Goal: Task Accomplishment & Management: Complete application form

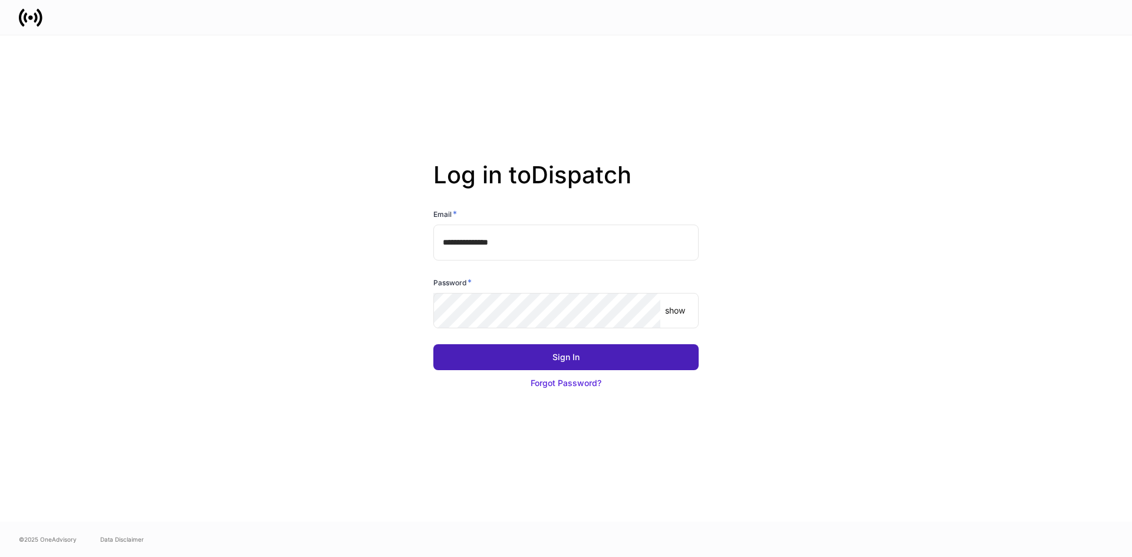
click at [592, 355] on button "Sign In" at bounding box center [566, 357] width 265 height 26
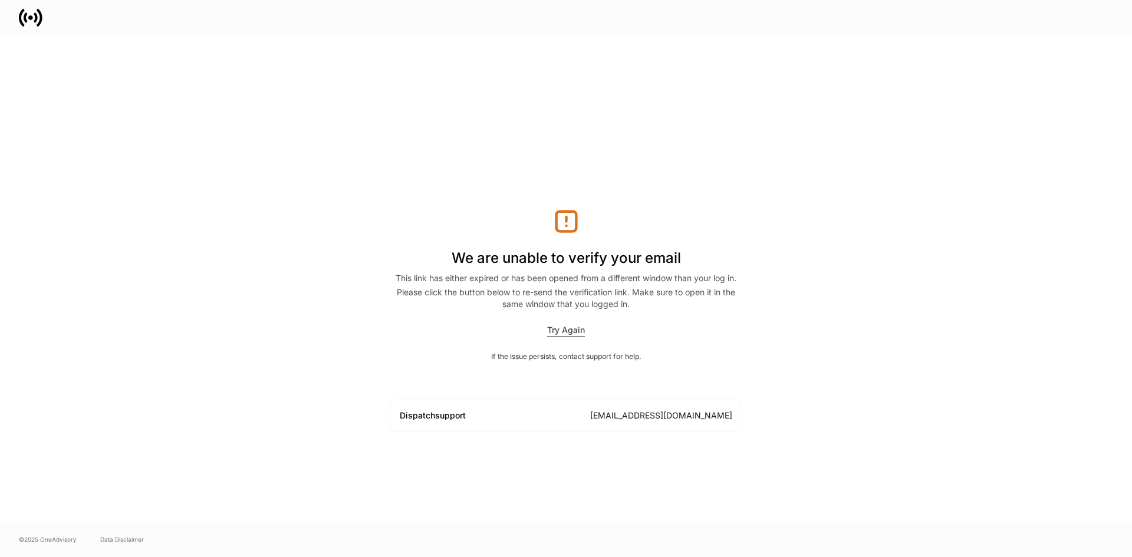
click at [572, 330] on div "Try Again" at bounding box center [566, 330] width 38 height 12
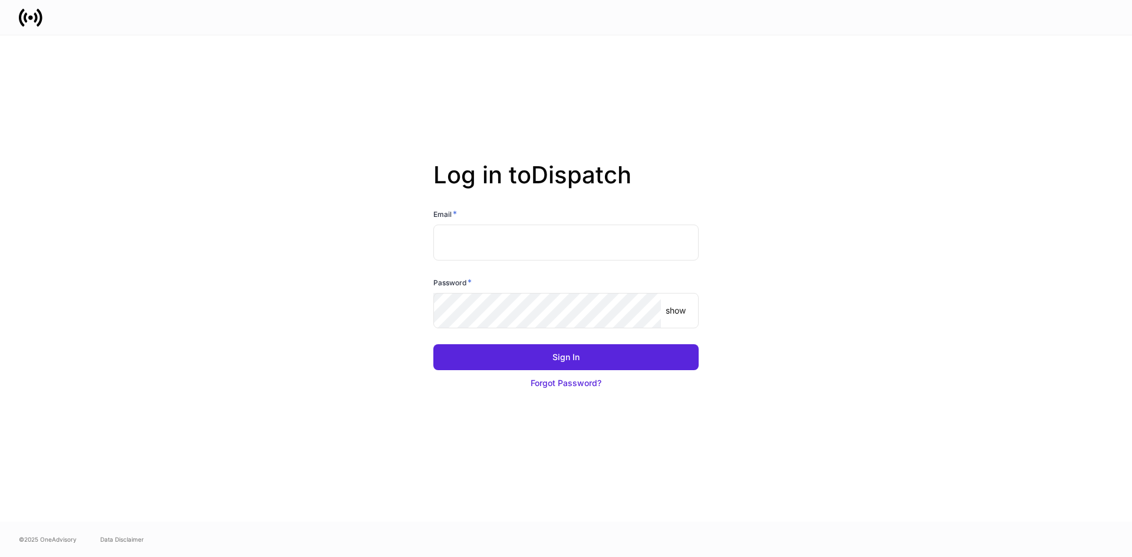
type input "**********"
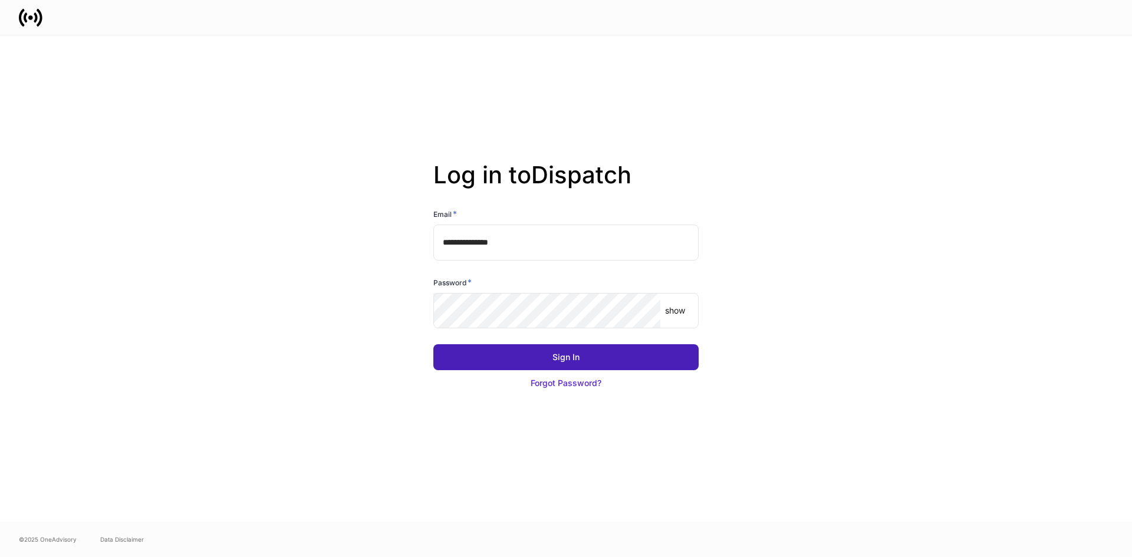
click at [602, 351] on button "Sign In" at bounding box center [566, 357] width 265 height 26
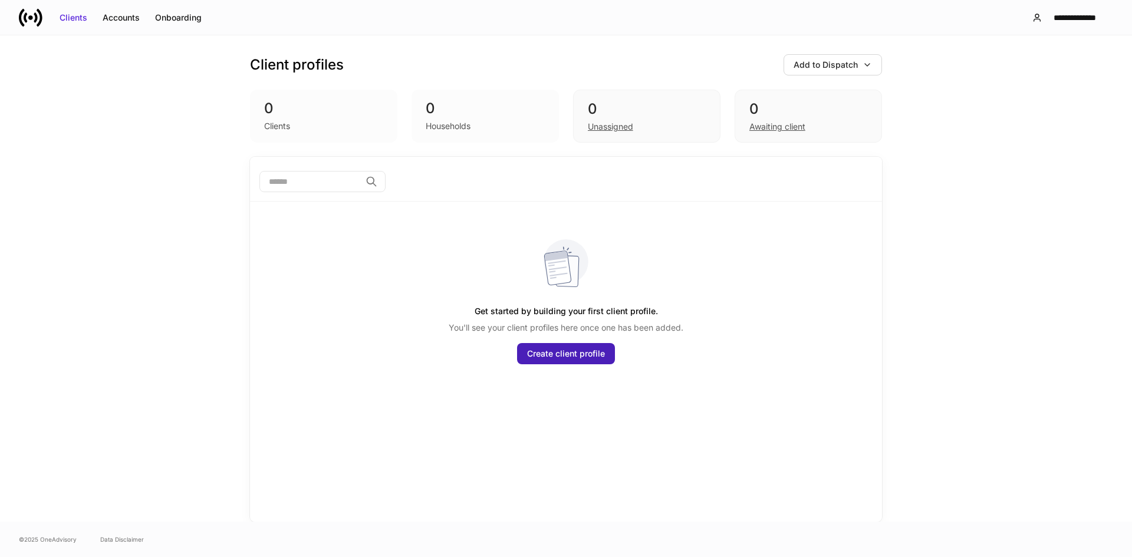
click at [560, 354] on div "Create client profile" at bounding box center [566, 354] width 78 height 12
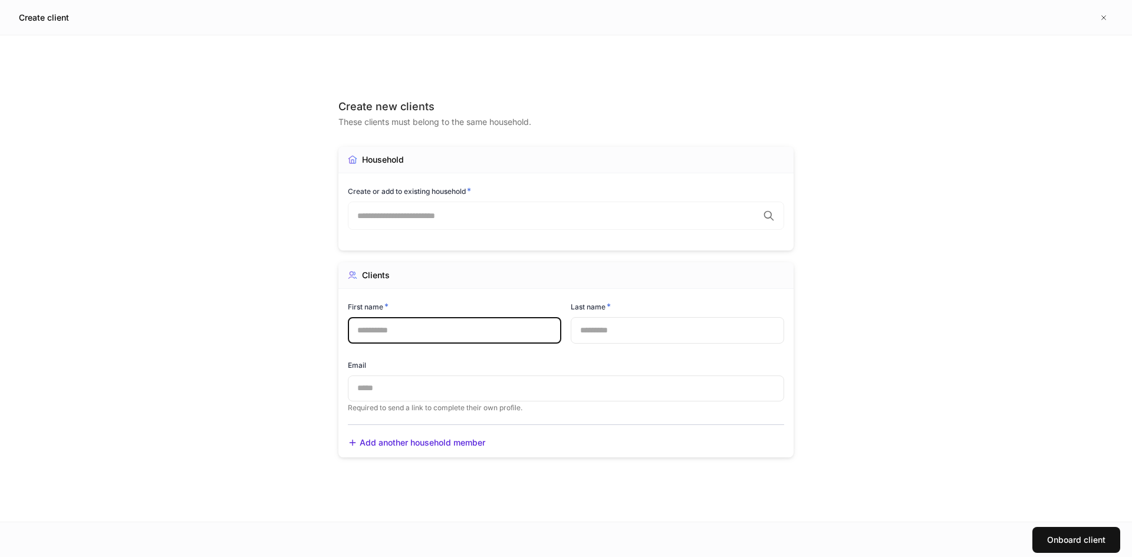
click at [443, 336] on input "text" at bounding box center [455, 330] width 214 height 26
click at [237, 399] on div "Create new clients These clients must belong to the same household. Household C…" at bounding box center [566, 278] width 1132 height 487
